Goal: Information Seeking & Learning: Check status

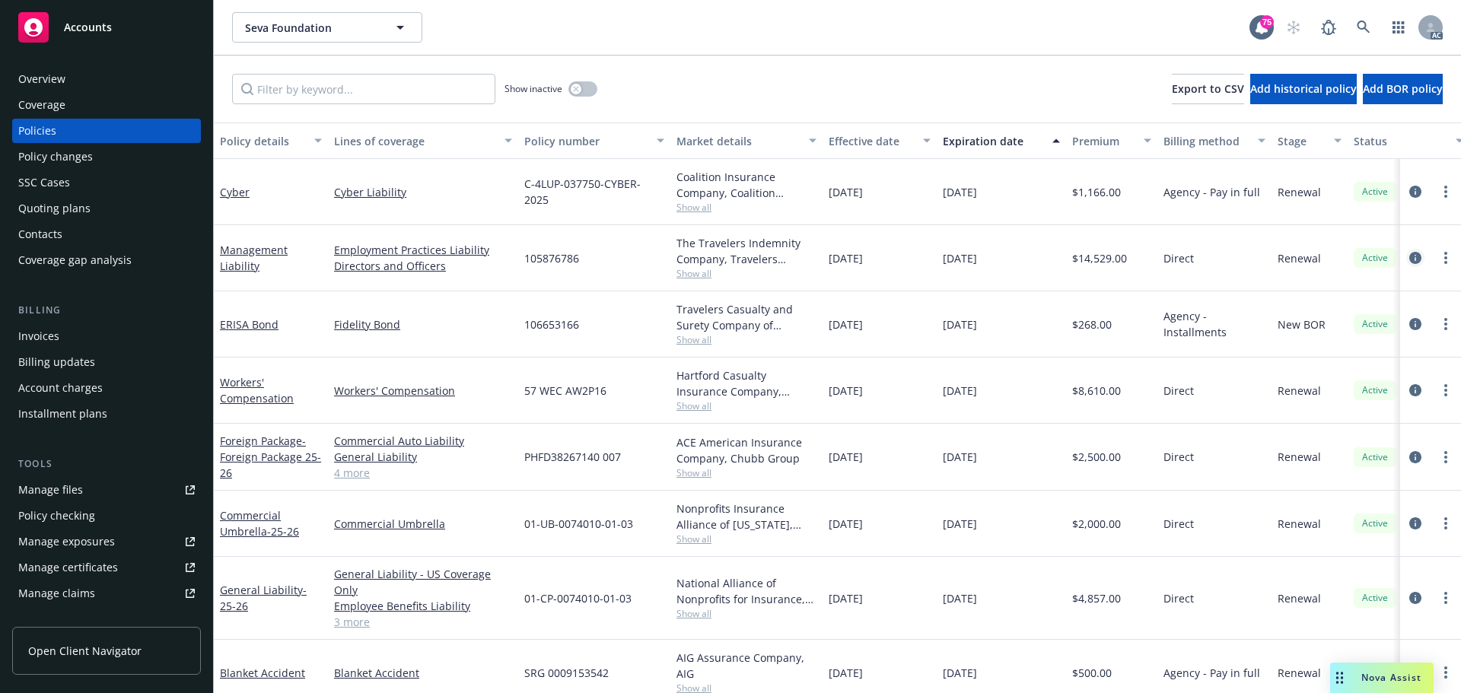
click at [1410, 261] on icon "circleInformation" at bounding box center [1416, 258] width 12 height 12
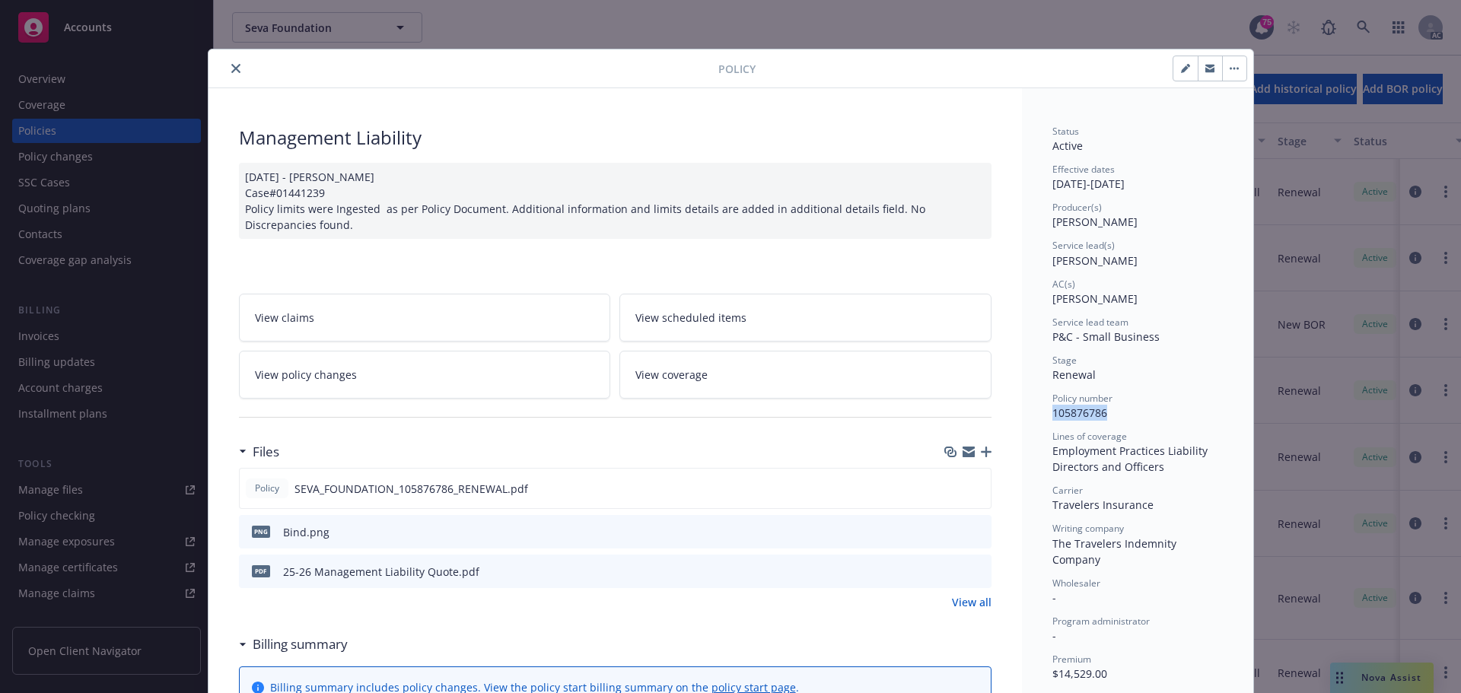
drag, startPoint x: 1049, startPoint y: 408, endPoint x: 1122, endPoint y: 414, distance: 73.3
click at [1122, 414] on div "Policy number 105876786" at bounding box center [1138, 406] width 170 height 29
click at [1113, 451] on div "Employment Practices Liability" at bounding box center [1138, 451] width 170 height 16
drag, startPoint x: 1113, startPoint y: 415, endPoint x: 1020, endPoint y: 413, distance: 93.6
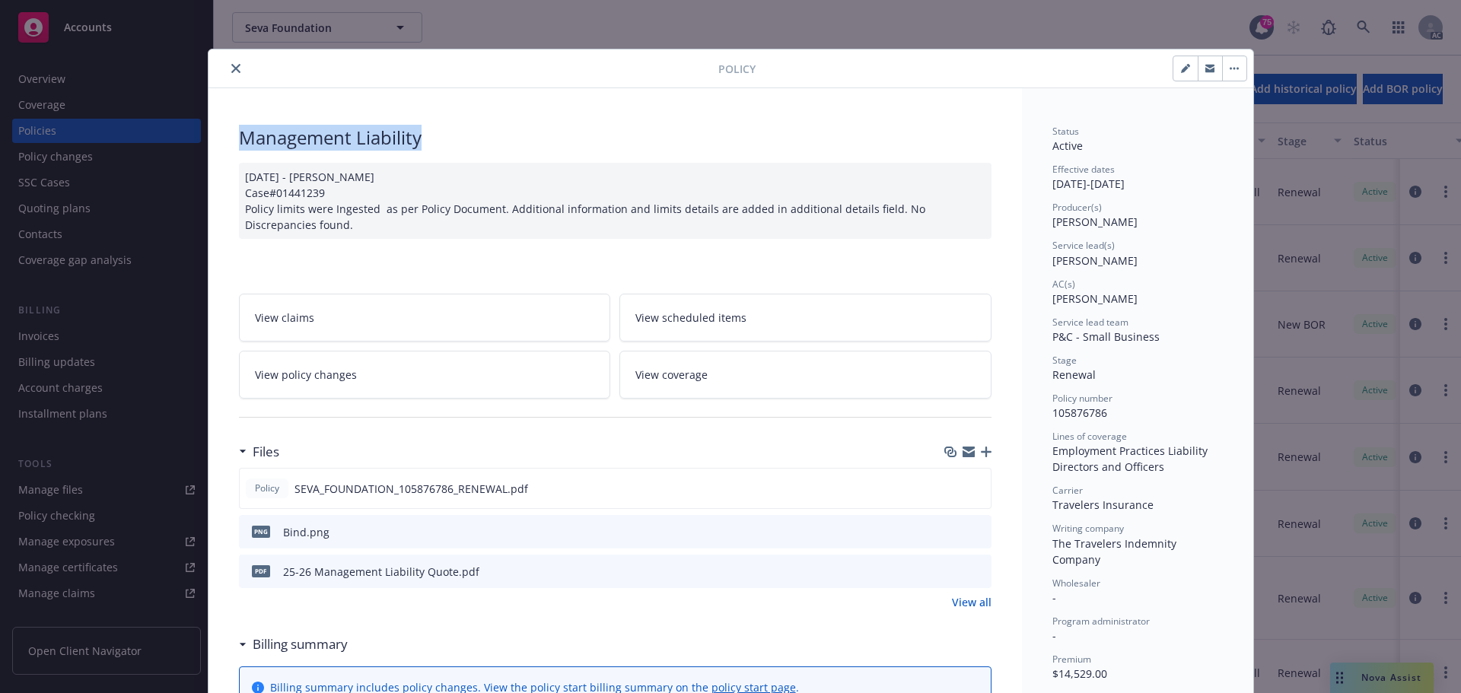
drag, startPoint x: 441, startPoint y: 142, endPoint x: 221, endPoint y: 141, distance: 220.7
copy div "Management Liability"
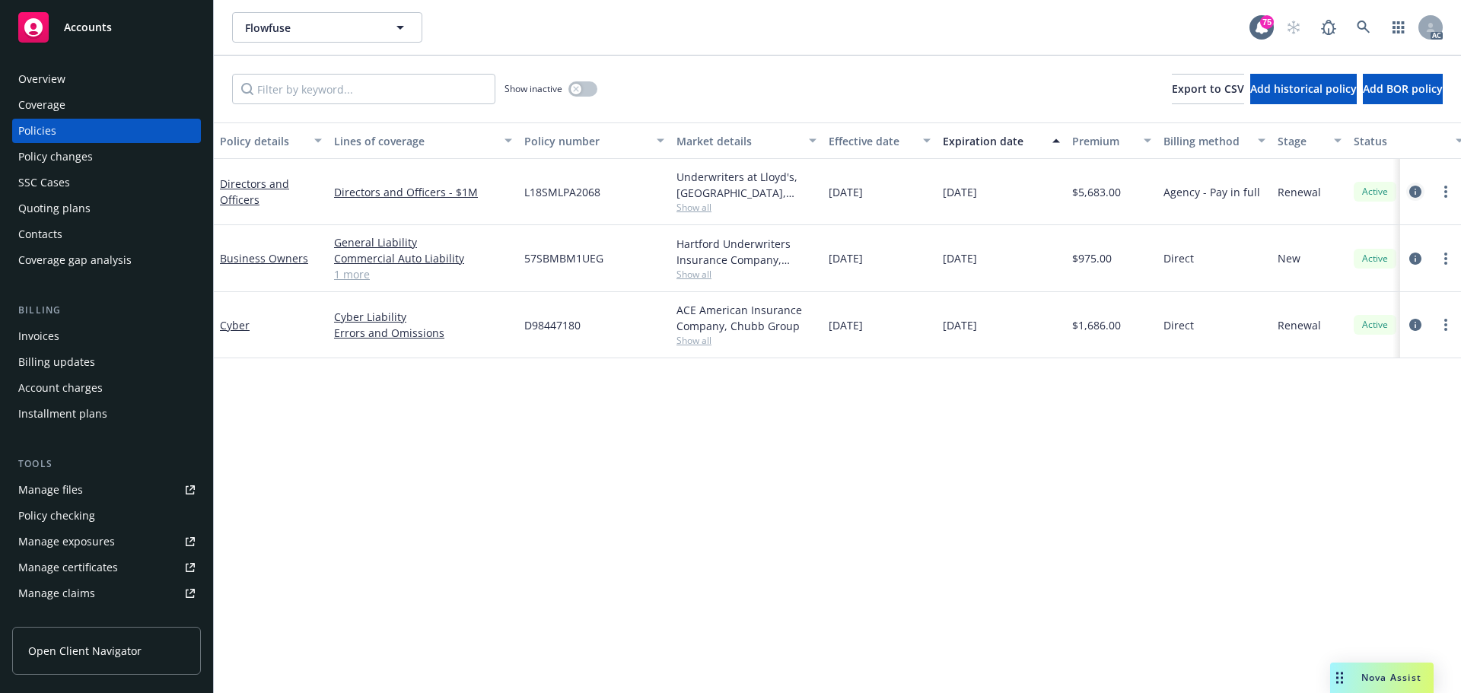
click at [1417, 188] on icon "circleInformation" at bounding box center [1416, 192] width 12 height 12
